Goal: Task Accomplishment & Management: Use online tool/utility

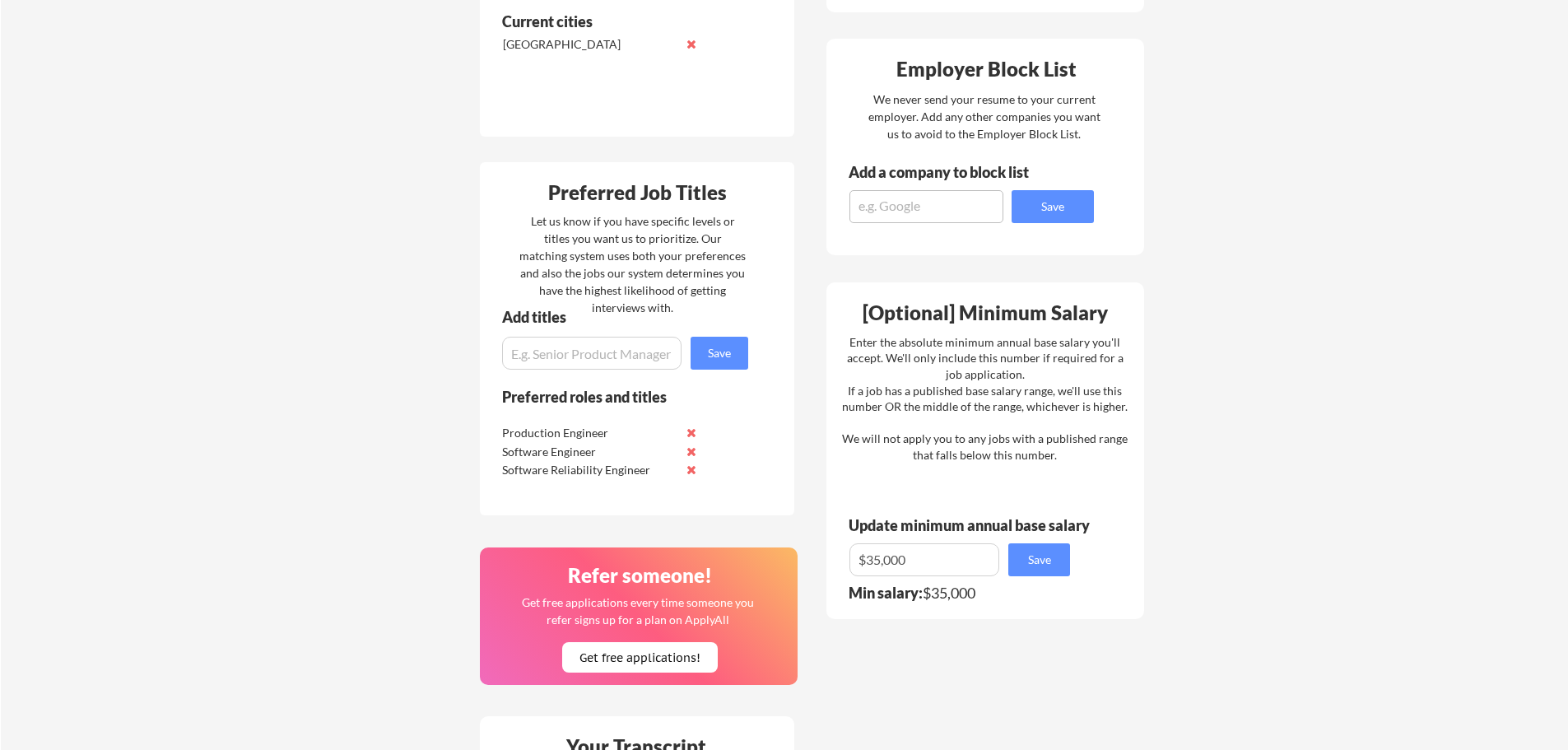
scroll to position [823, 0]
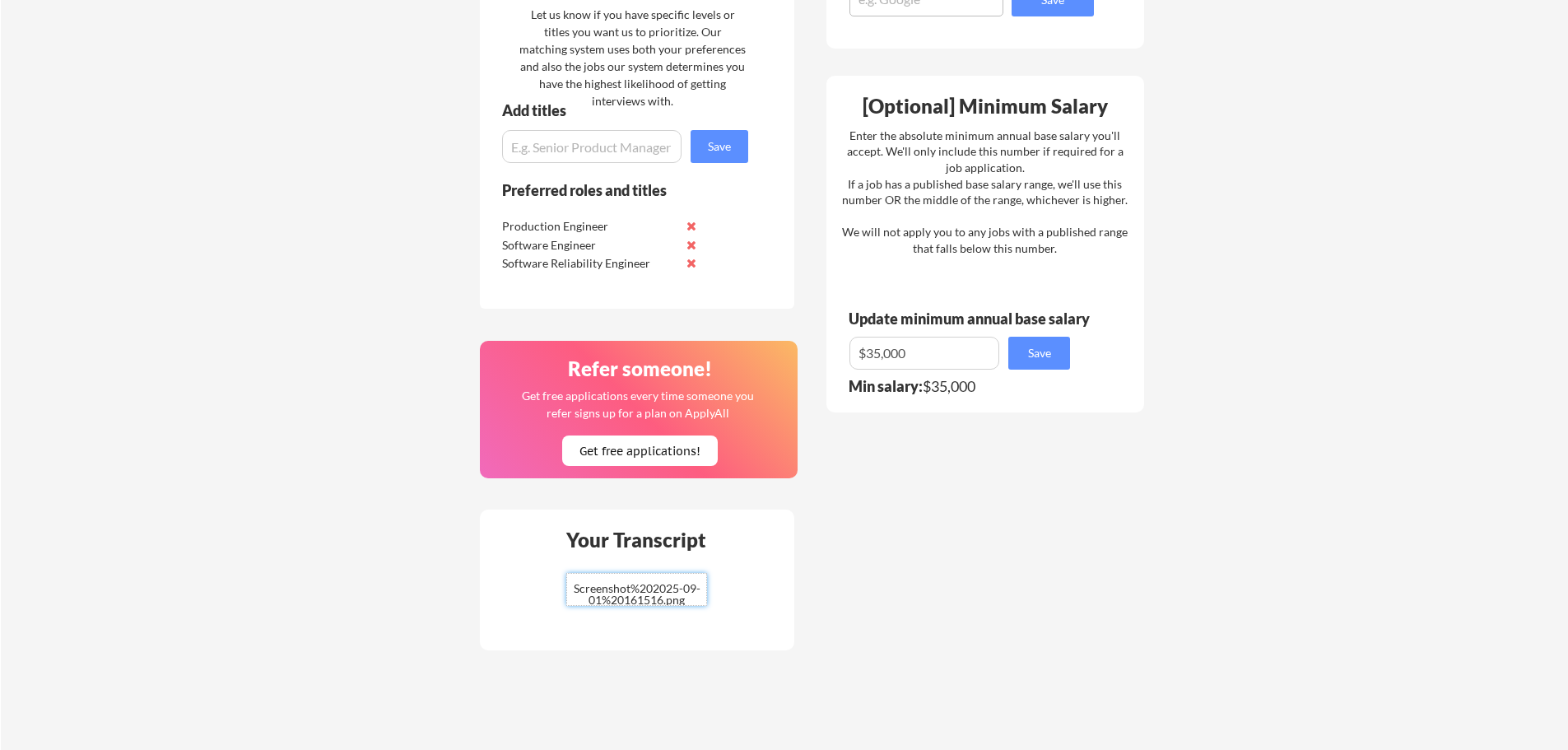
click at [643, 590] on input "file" at bounding box center [637, 590] width 140 height 32
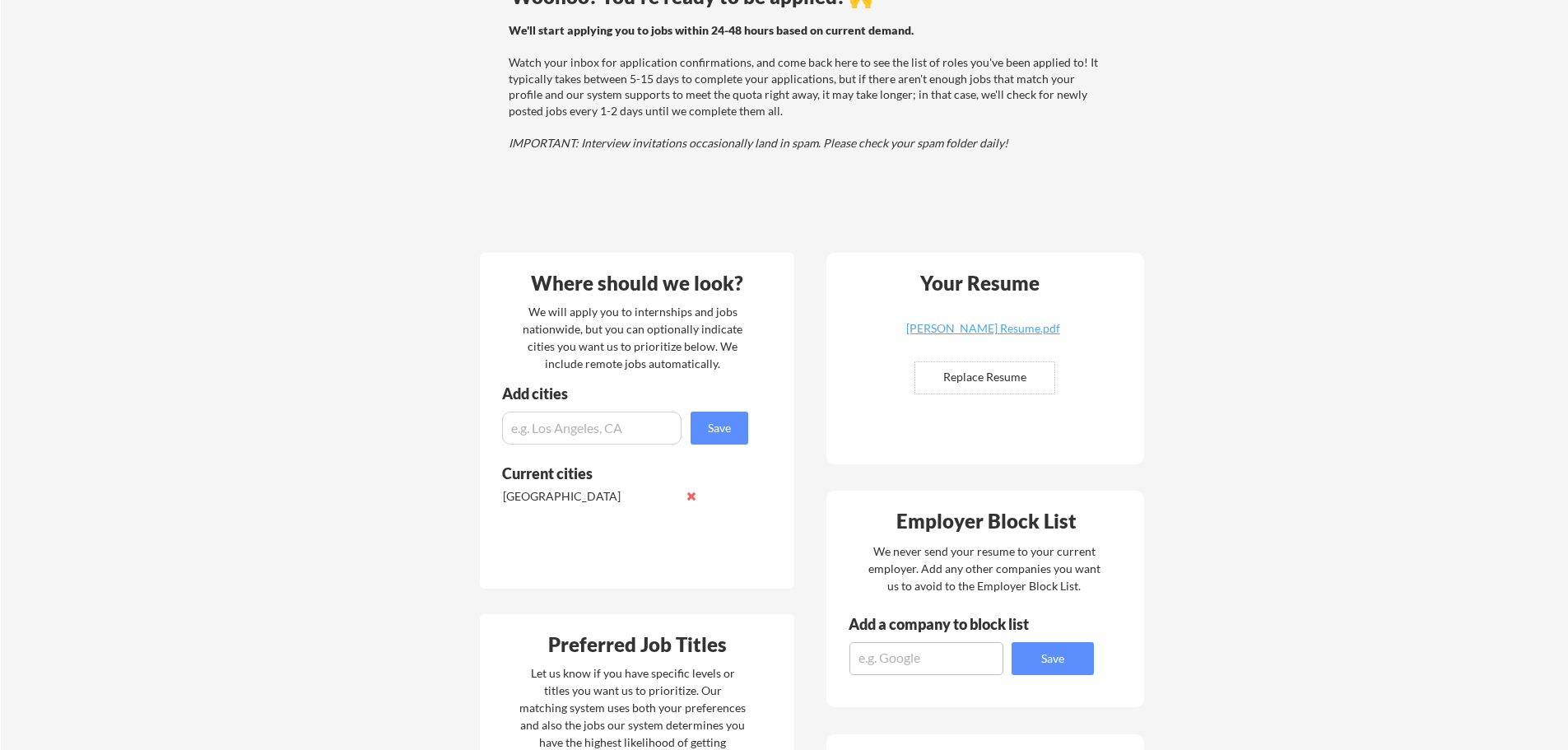
scroll to position [0, 0]
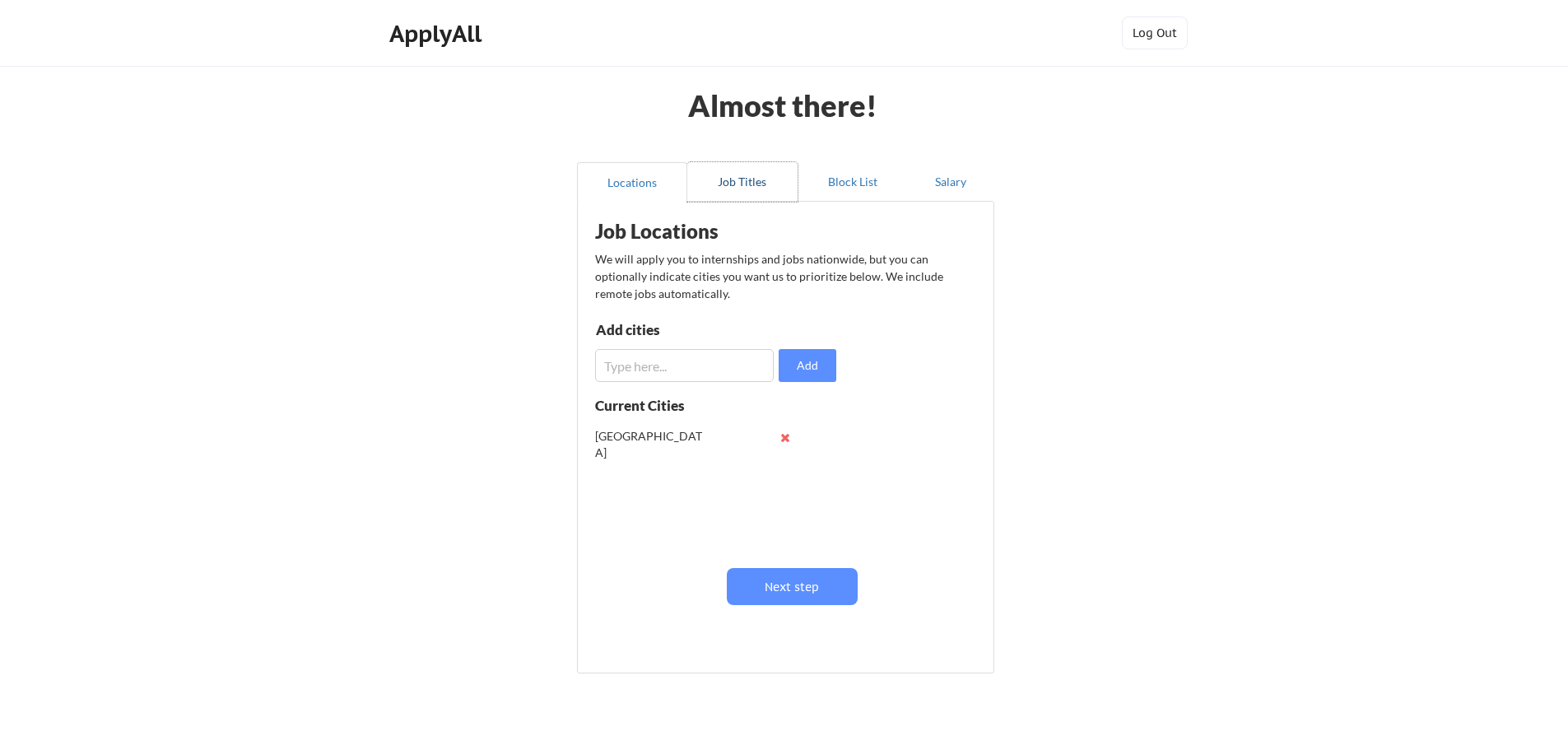
click at [736, 184] on button "Job Titles" at bounding box center [741, 182] width 110 height 40
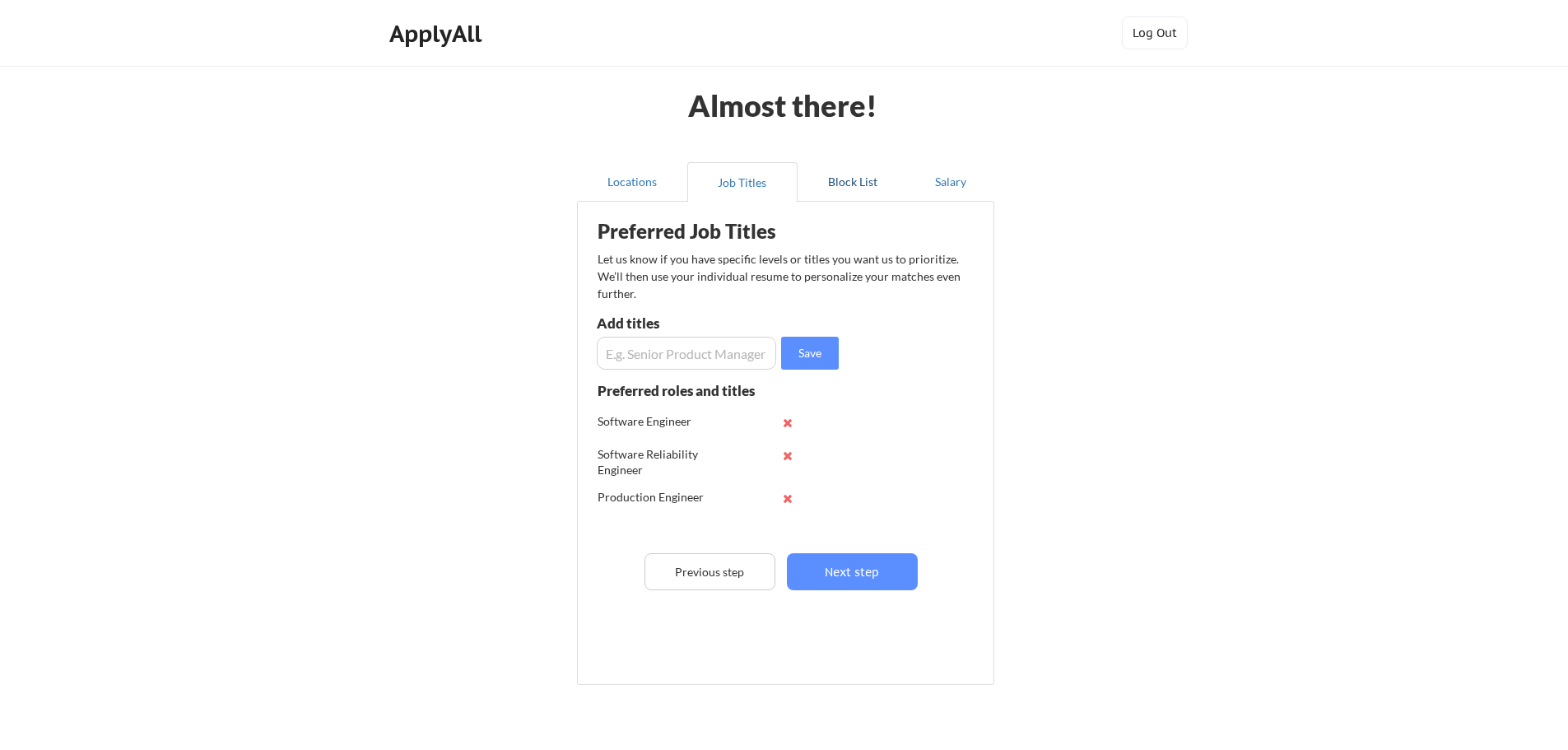
click at [826, 181] on button "Block List" at bounding box center [852, 182] width 110 height 40
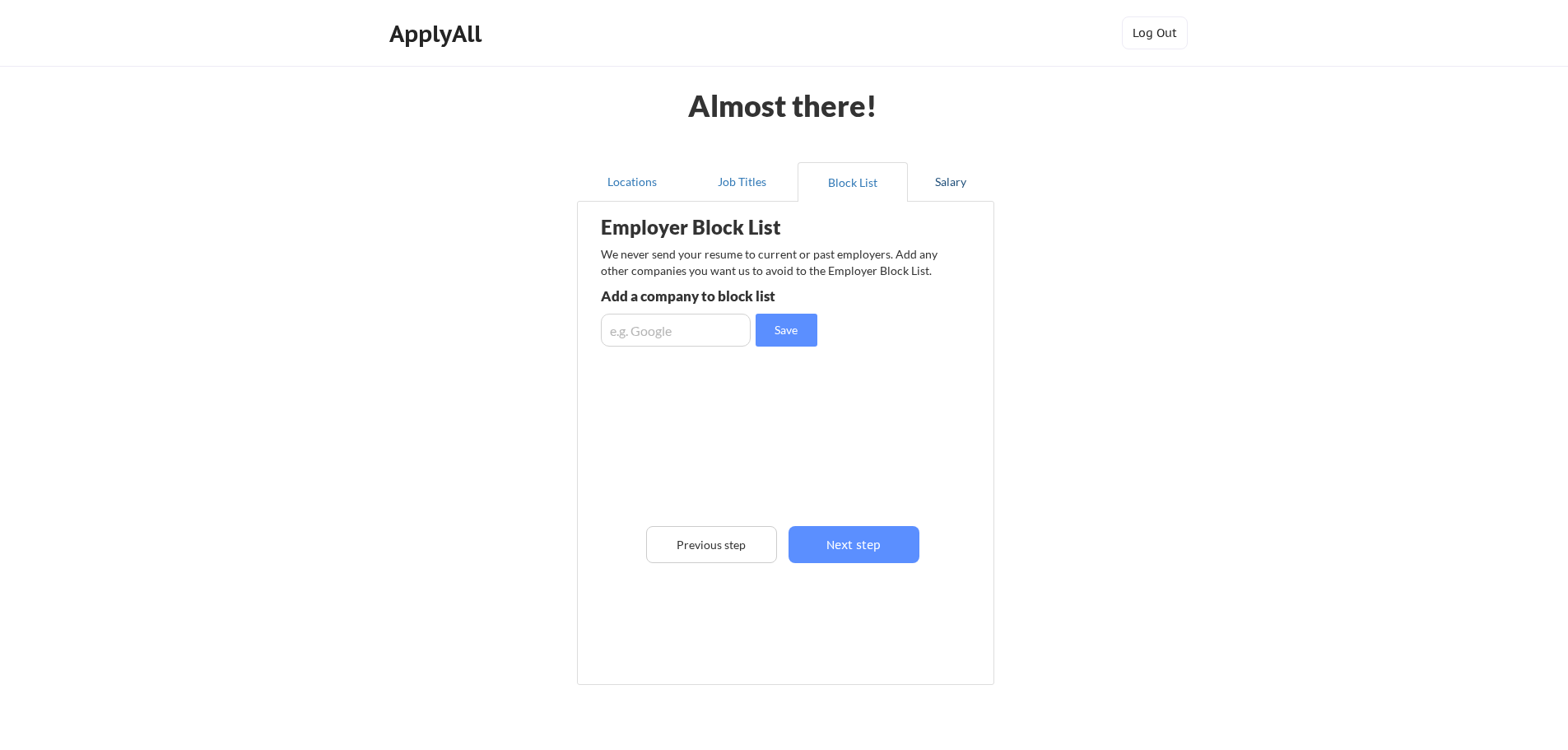
click at [952, 177] on button "Salary" at bounding box center [950, 182] width 86 height 40
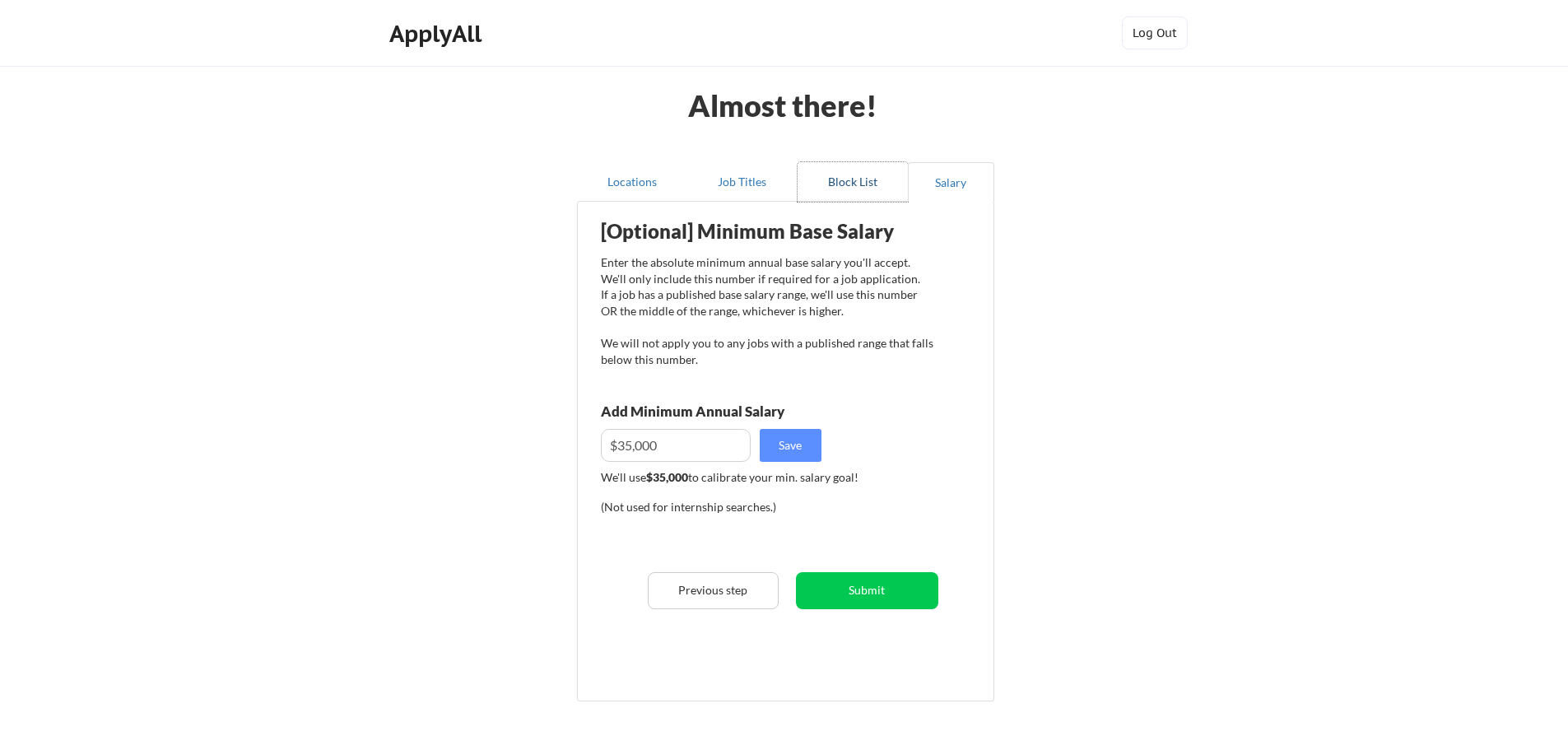
click at [838, 188] on button "Block List" at bounding box center [852, 182] width 110 height 40
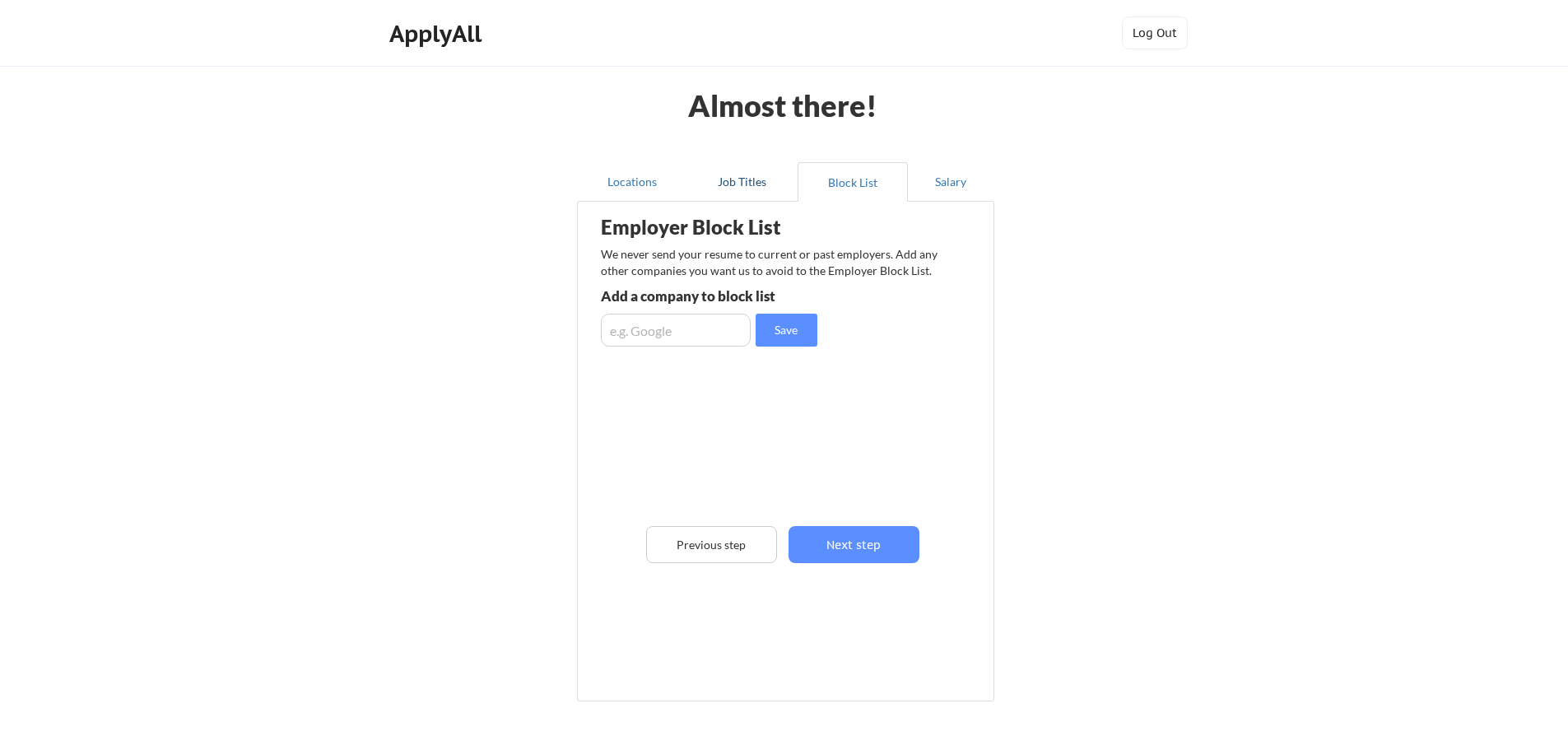
click at [688, 188] on button "Job Titles" at bounding box center [741, 182] width 110 height 40
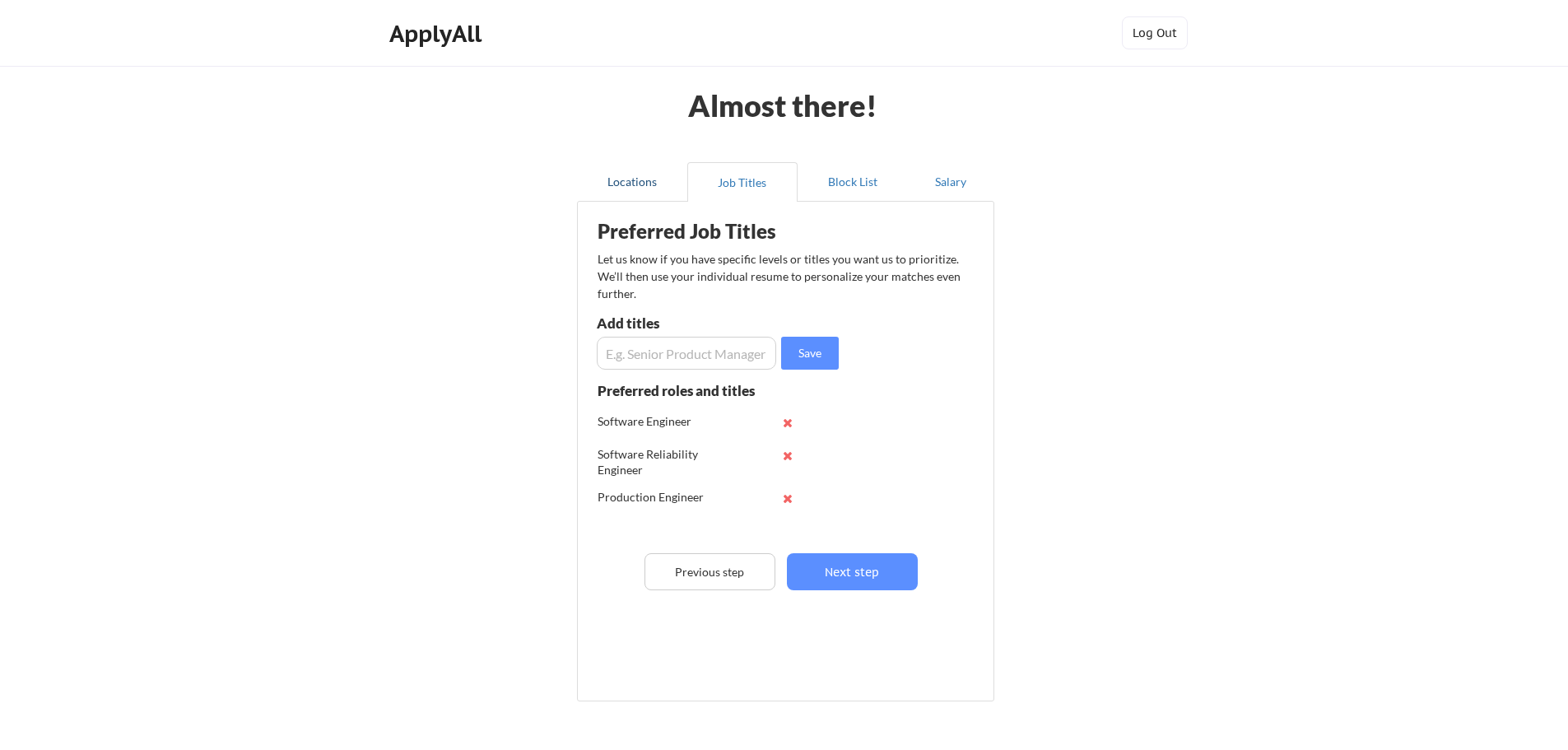
click at [648, 185] on button "Locations" at bounding box center [632, 182] width 110 height 40
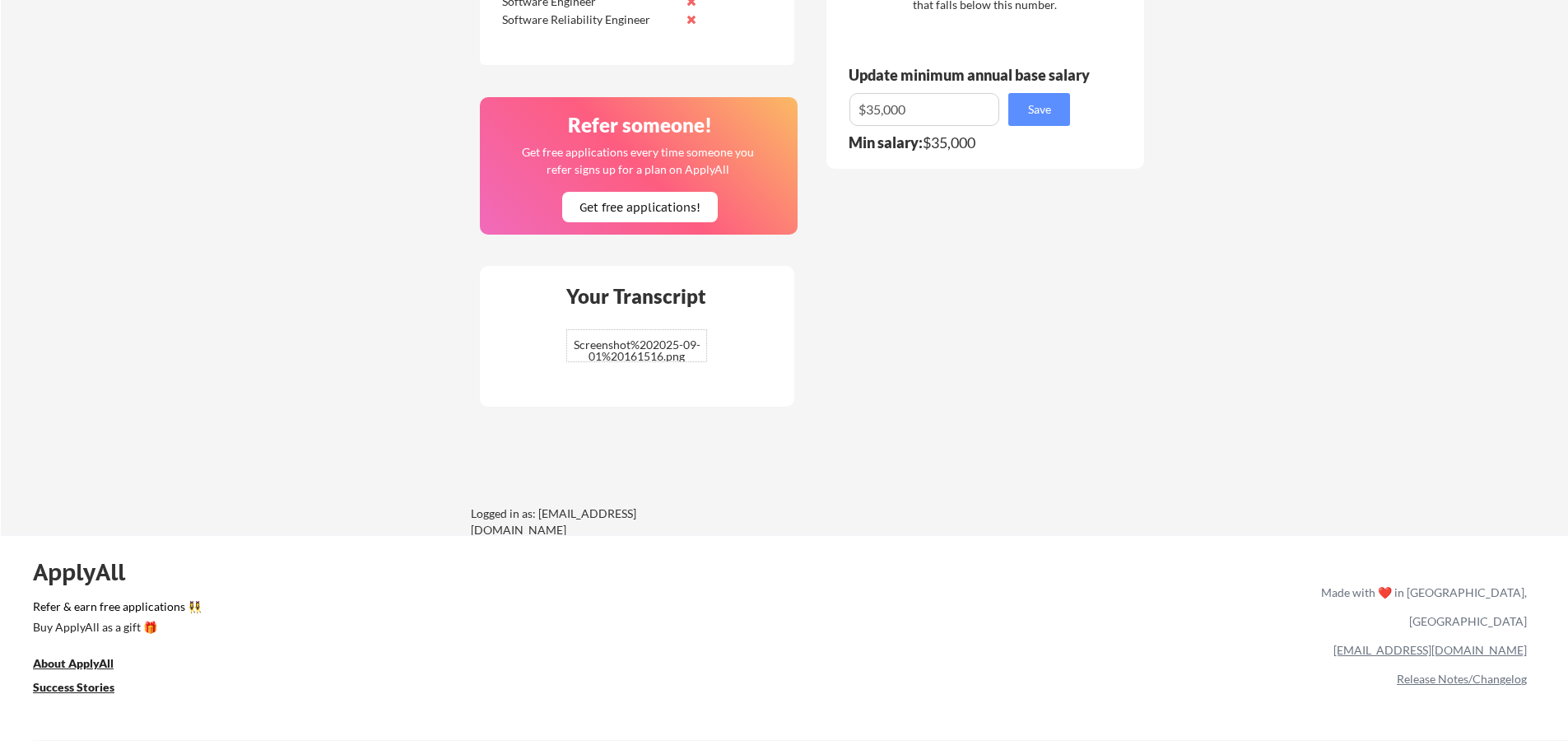
scroll to position [1070, 0]
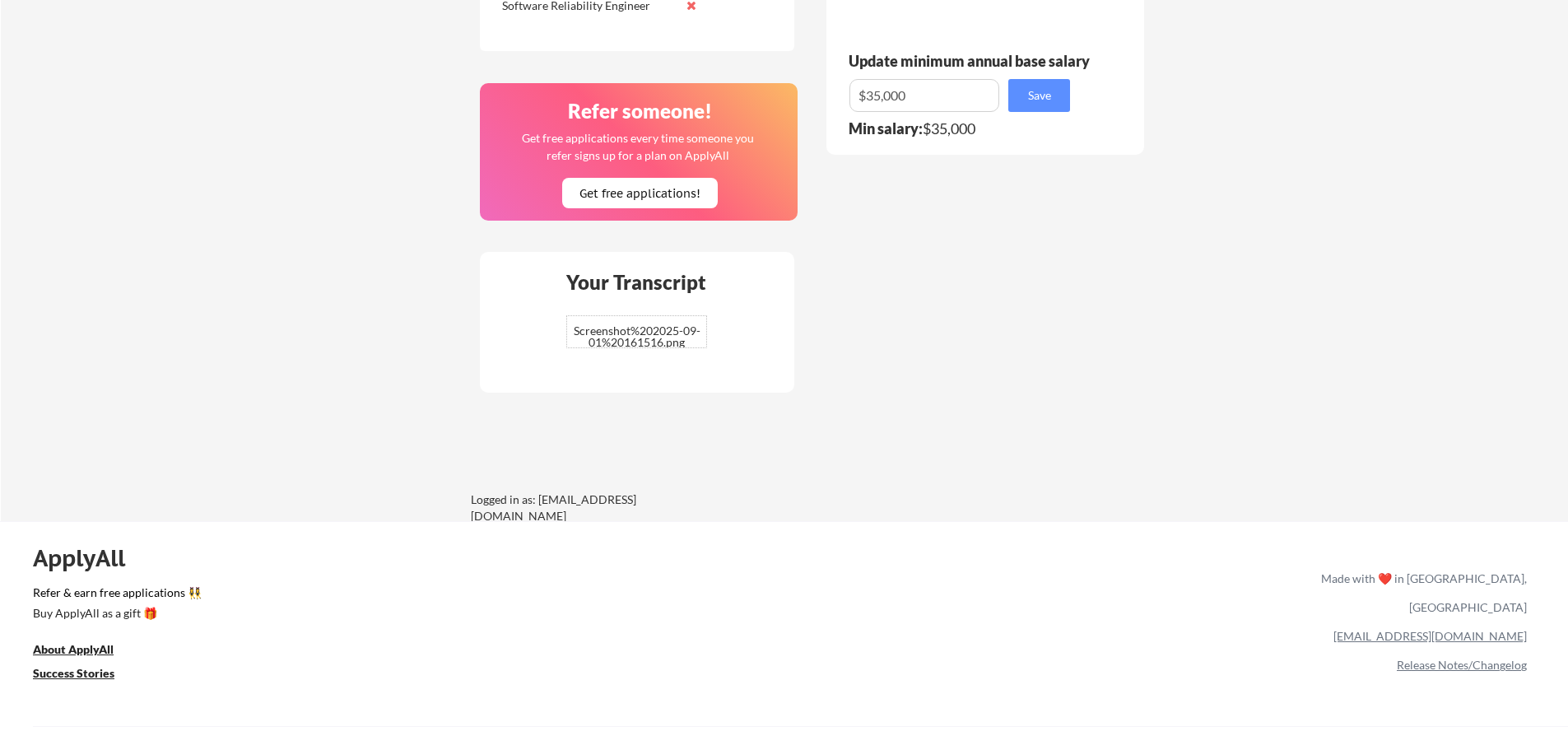
scroll to position [1115, 0]
